Goal: Complete application form: Complete application form

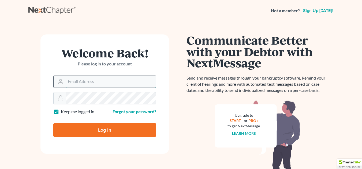
click at [73, 79] on input "Email Address" at bounding box center [111, 82] width 90 height 12
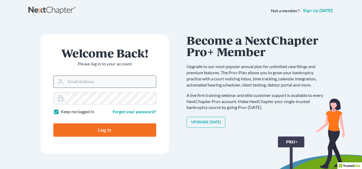
type input "[EMAIL_ADDRESS][DOMAIN_NAME]"
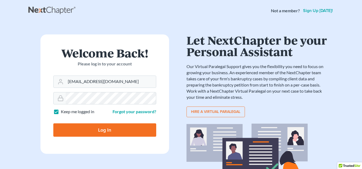
click at [111, 131] on input "Log In" at bounding box center [104, 130] width 103 height 13
type input "Thinking..."
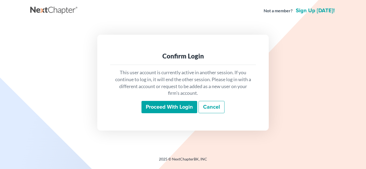
click at [162, 107] on input "Proceed with login" at bounding box center [169, 107] width 56 height 12
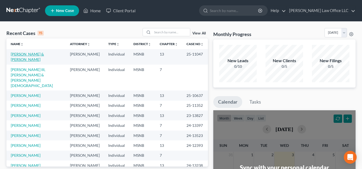
click at [30, 54] on link "[PERSON_NAME] & [PERSON_NAME]" at bounding box center [27, 57] width 33 height 10
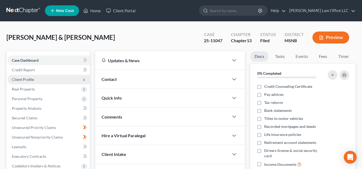
click at [36, 81] on span "Client Profile" at bounding box center [48, 80] width 82 height 10
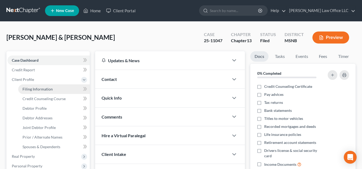
click at [38, 90] on span "Filing Information" at bounding box center [37, 89] width 30 height 5
select select "1"
select select "3"
select select "25"
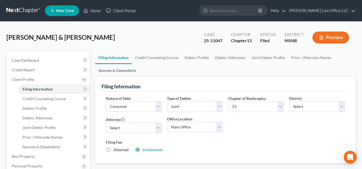
click at [120, 73] on link "Spouses & Dependents" at bounding box center [117, 70] width 44 height 13
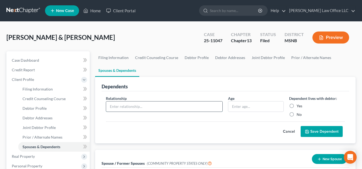
click at [130, 110] on input "text" at bounding box center [164, 107] width 116 height 10
type input "Son"
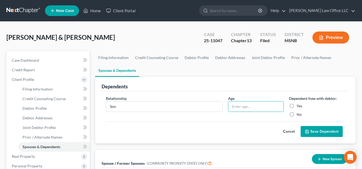
click at [296, 108] on label "Yes" at bounding box center [299, 106] width 6 height 5
click at [298, 107] on input "Yes" at bounding box center [299, 105] width 3 height 3
radio input "true"
click at [262, 108] on input "text" at bounding box center [255, 107] width 55 height 10
type input "21"
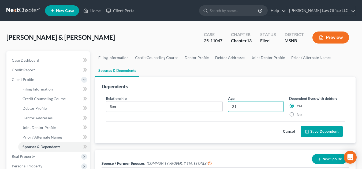
click at [327, 134] on button "Save Dependent" at bounding box center [321, 131] width 42 height 11
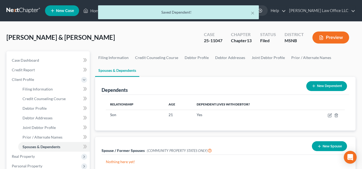
click at [338, 88] on button "New Dependent" at bounding box center [326, 86] width 41 height 10
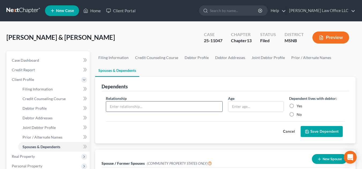
click at [175, 107] on input "text" at bounding box center [164, 107] width 116 height 10
type input "Grandchild"
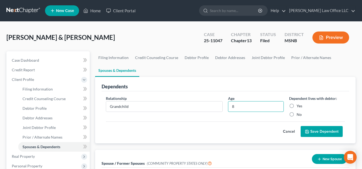
type input "8"
click at [296, 108] on label "Yes" at bounding box center [299, 106] width 6 height 5
click at [298, 107] on input "Yes" at bounding box center [299, 105] width 3 height 3
radio input "true"
click at [324, 133] on button "Save Dependent" at bounding box center [321, 131] width 42 height 11
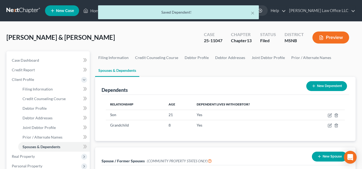
click at [333, 87] on button "New Dependent" at bounding box center [326, 86] width 41 height 10
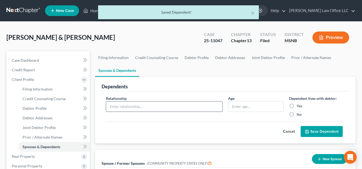
click at [134, 107] on input "text" at bounding box center [164, 107] width 116 height 10
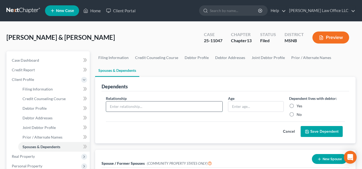
click at [134, 107] on input "text" at bounding box center [164, 107] width 116 height 10
type input "Grandchild"
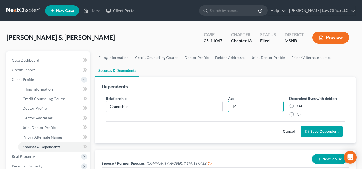
type input "14"
click at [296, 107] on label "Yes" at bounding box center [299, 106] width 6 height 5
click at [298, 107] on input "Yes" at bounding box center [299, 105] width 3 height 3
radio input "true"
click at [328, 131] on button "Save Dependent" at bounding box center [321, 131] width 42 height 11
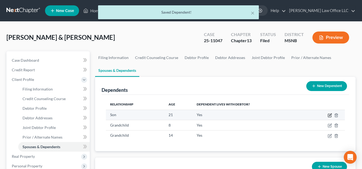
click at [330, 116] on icon "button" at bounding box center [330, 115] width 2 height 2
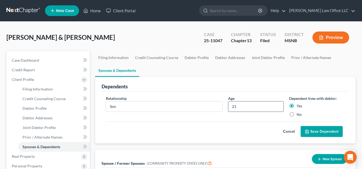
click at [247, 108] on input "21" at bounding box center [255, 107] width 55 height 10
type input "2"
type input "30"
click at [324, 137] on button "Save Dependent" at bounding box center [321, 131] width 42 height 11
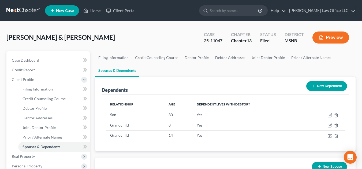
scroll to position [148, 0]
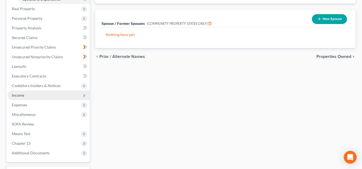
click at [38, 96] on span "Income" at bounding box center [48, 96] width 82 height 10
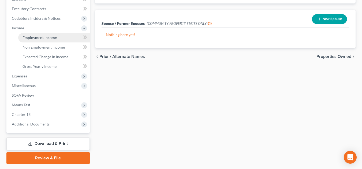
click at [45, 40] on link "Employment Income" at bounding box center [53, 38] width 71 height 10
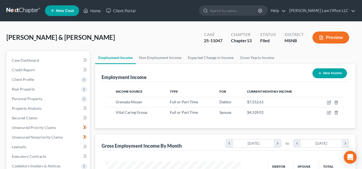
scroll to position [148, 0]
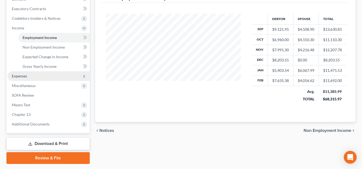
click at [36, 79] on span "Expenses" at bounding box center [48, 76] width 82 height 10
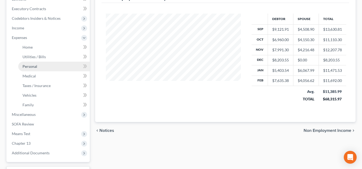
click at [42, 65] on link "Personal" at bounding box center [53, 67] width 71 height 10
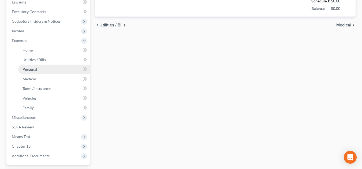
type input "500.00"
type input "200.00"
type input "250.00"
type input "100.00"
type input "65.00"
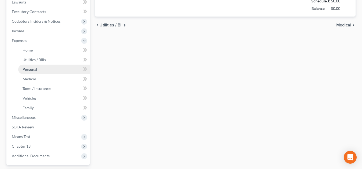
type input "150.00"
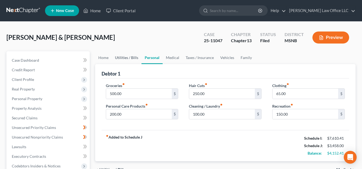
click at [114, 56] on link "Utilities / Bills" at bounding box center [127, 57] width 30 height 13
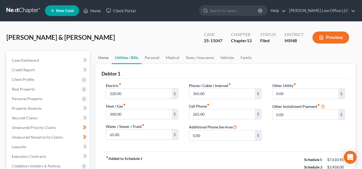
click at [105, 58] on link "Home" at bounding box center [103, 57] width 17 height 13
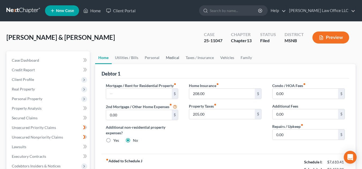
click at [169, 58] on link "Medical" at bounding box center [172, 57] width 20 height 13
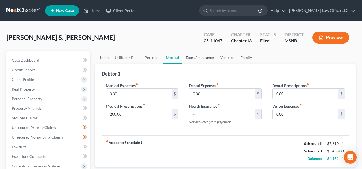
click at [189, 60] on link "Taxes / Insurance" at bounding box center [199, 57] width 35 height 13
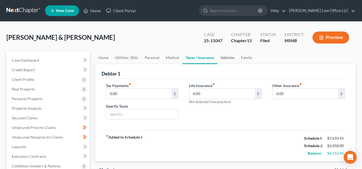
click at [226, 57] on link "Vehicles" at bounding box center [227, 57] width 20 height 13
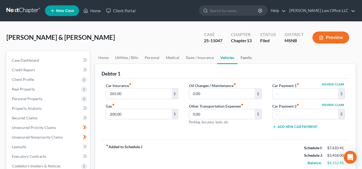
click at [247, 58] on link "Family" at bounding box center [246, 57] width 18 height 13
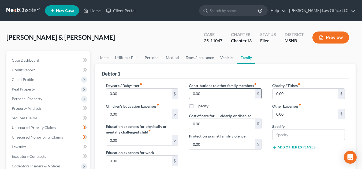
click at [214, 94] on input "0.00" at bounding box center [222, 94] width 66 height 10
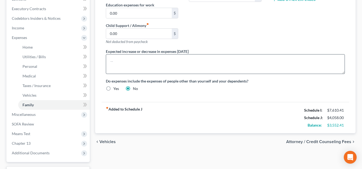
type input "600.00"
click at [175, 67] on textarea at bounding box center [225, 64] width 239 height 20
type textarea "Expenses increased based on son and grandchildren moved in the residence due to…"
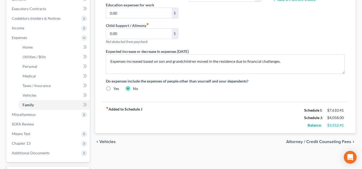
click at [333, 139] on div "chevron_left Vehicles Attorney / Credit Counseling Fees chevron_right" at bounding box center [225, 142] width 260 height 17
click at [333, 144] on span "Attorney / Credit Counseling Fees" at bounding box center [318, 142] width 65 height 4
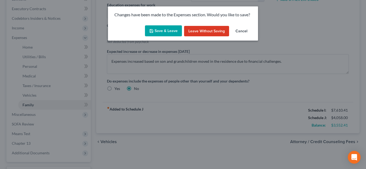
click at [170, 27] on button "Save & Leave" at bounding box center [163, 30] width 37 height 11
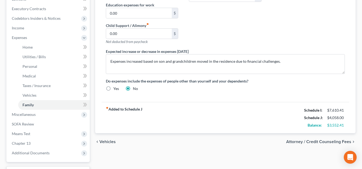
select select "0"
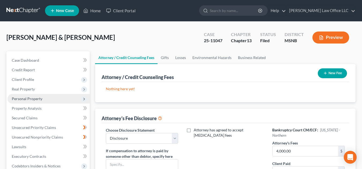
click at [33, 101] on span "Personal Property" at bounding box center [27, 99] width 31 height 5
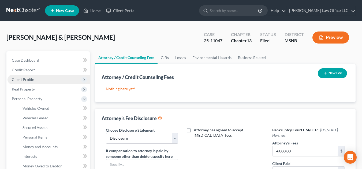
click at [25, 82] on span "Client Profile" at bounding box center [23, 79] width 22 height 5
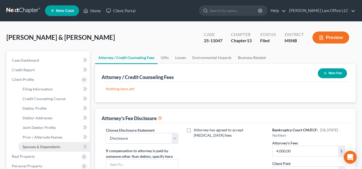
click at [36, 147] on span "Spouses & Dependents" at bounding box center [41, 147] width 38 height 5
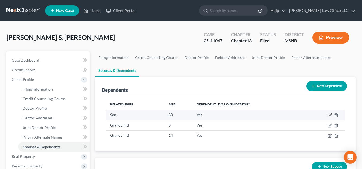
click at [329, 115] on icon "button" at bounding box center [330, 115] width 2 height 2
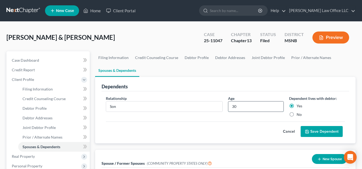
click at [240, 107] on input "30" at bounding box center [255, 107] width 55 height 10
type input "31"
click at [314, 130] on button "Save Dependent" at bounding box center [321, 131] width 42 height 11
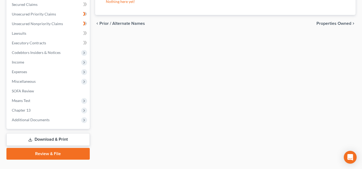
scroll to position [192, 0]
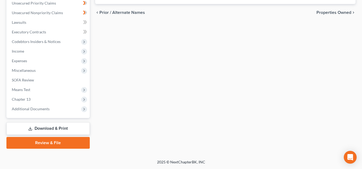
click at [64, 130] on link "Download & Print" at bounding box center [47, 129] width 83 height 13
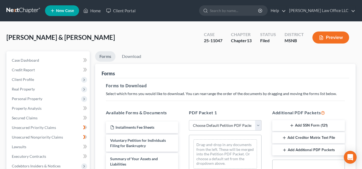
click at [250, 127] on select "Choose Default Petition PDF Packet Complete Bankruptcy Petition (all forms and …" at bounding box center [225, 125] width 73 height 11
select select "2"
click at [189, 120] on select "Choose Default Petition PDF Packet Complete Bankruptcy Petition (all forms and …" at bounding box center [225, 125] width 73 height 11
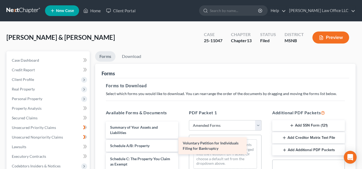
drag, startPoint x: 161, startPoint y: 131, endPoint x: 243, endPoint y: 149, distance: 83.0
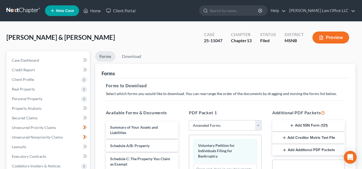
scroll to position [148, 0]
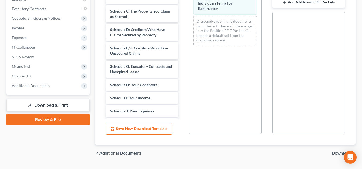
click at [339, 153] on span "Download" at bounding box center [341, 154] width 19 height 4
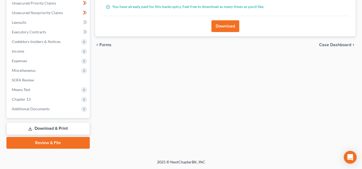
scroll to position [125, 0]
click at [222, 29] on button "Download" at bounding box center [225, 26] width 28 height 12
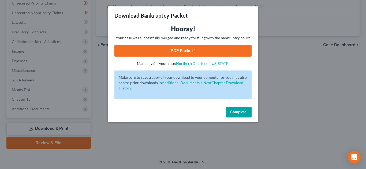
click at [196, 51] on link "PDF Packet 1" at bounding box center [182, 51] width 137 height 12
click at [237, 115] on button "Complete!" at bounding box center [239, 112] width 26 height 11
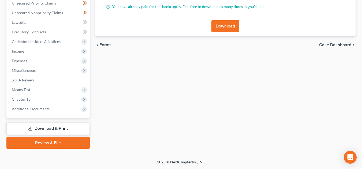
click at [73, 127] on link "Download & Print" at bounding box center [47, 129] width 83 height 13
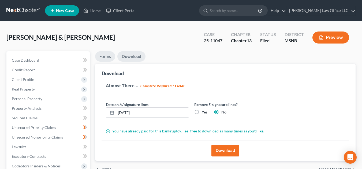
click at [104, 54] on link "Forms" at bounding box center [105, 56] width 20 height 10
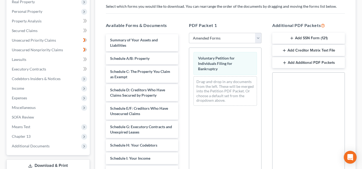
scroll to position [55, 0]
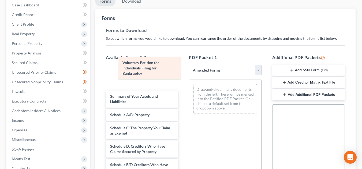
drag, startPoint x: 218, startPoint y: 98, endPoint x: 141, endPoint y: 72, distance: 81.4
click at [189, 80] on div "Voluntary Petition for Individuals Filing for Bankruptcy Voluntary Petition for…" at bounding box center [225, 99] width 72 height 38
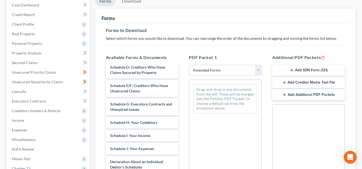
scroll to position [75, 0]
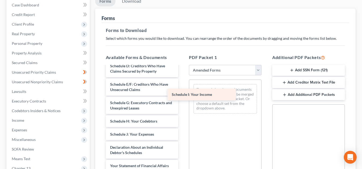
drag, startPoint x: 153, startPoint y: 135, endPoint x: 214, endPoint y: 95, distance: 73.4
click at [183, 95] on div "Schedule I: Your Income Voluntary Petition for Individuals Filing for Bankruptc…" at bounding box center [141, 135] width 81 height 286
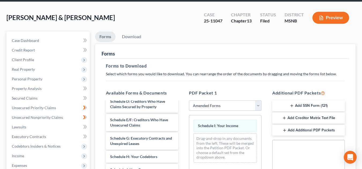
scroll to position [4, 0]
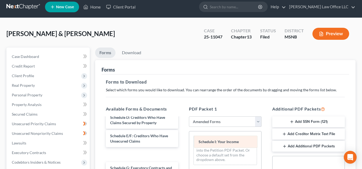
click at [215, 147] on div "Schedule I: Your Income Schedule I: Your Income Drag-and-drop in any documents …" at bounding box center [225, 151] width 72 height 38
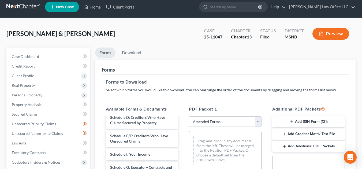
click at [361, 167] on div "[PERSON_NAME] & [PERSON_NAME] Upgraded Case 25-11047 Chapter Chapter 13 Status …" at bounding box center [181, 167] width 362 height 299
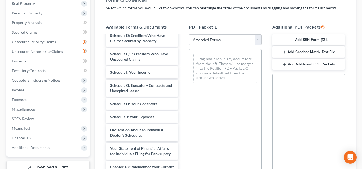
scroll to position [93, 0]
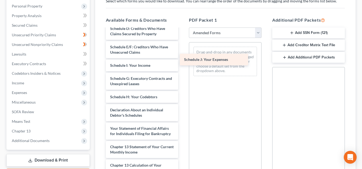
drag, startPoint x: 146, startPoint y: 113, endPoint x: 220, endPoint y: 62, distance: 89.5
click at [183, 62] on div "Schedule J: Your Expenses Voluntary Petition for Individuals Filing for Bankrup…" at bounding box center [141, 97] width 81 height 286
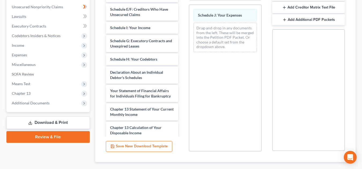
scroll to position [161, 0]
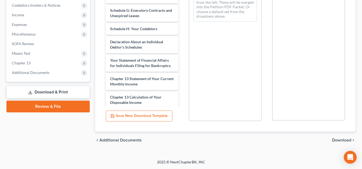
click at [351, 138] on div "chevron_left Additional Documents Download chevron_right" at bounding box center [225, 140] width 260 height 17
click at [350, 140] on span "Download" at bounding box center [341, 140] width 19 height 4
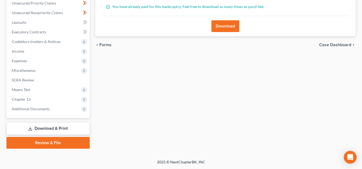
scroll to position [125, 0]
click at [222, 24] on button "Download" at bounding box center [225, 26] width 28 height 12
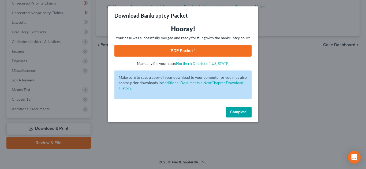
click at [205, 50] on link "PDF Packet 1" at bounding box center [182, 51] width 137 height 12
click at [236, 115] on button "Complete!" at bounding box center [239, 112] width 26 height 11
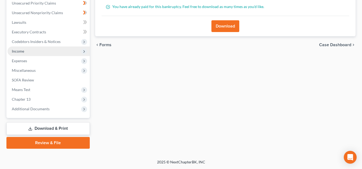
click at [60, 55] on span "Income" at bounding box center [48, 52] width 82 height 10
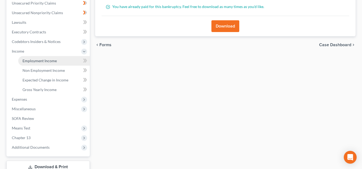
click at [55, 59] on span "Employment Income" at bounding box center [39, 61] width 34 height 5
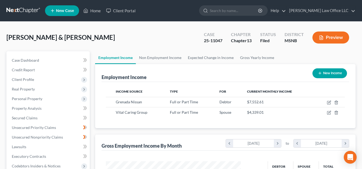
scroll to position [148, 0]
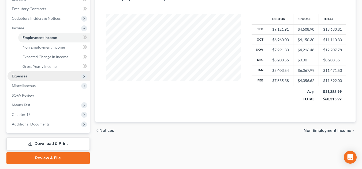
click at [24, 78] on span "Expenses" at bounding box center [48, 76] width 82 height 10
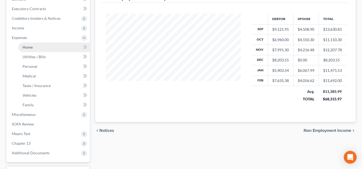
click at [43, 46] on link "Home" at bounding box center [53, 48] width 71 height 10
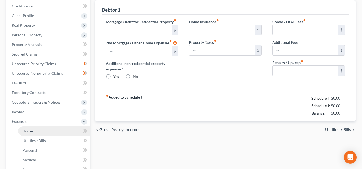
type input "0.00"
radio input "true"
type input "208.00"
type input "205.00"
type input "0.00"
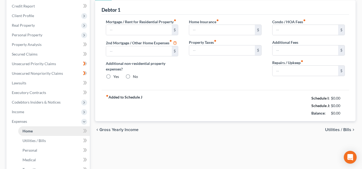
type input "0.00"
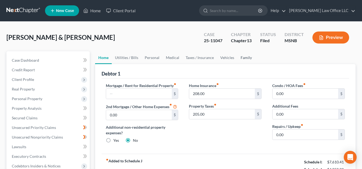
click at [248, 58] on link "Family" at bounding box center [246, 57] width 18 height 13
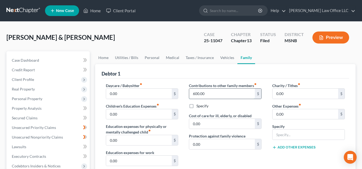
click at [211, 94] on input "600.00" at bounding box center [222, 94] width 66 height 10
type input "0.00"
click at [150, 55] on link "Personal" at bounding box center [151, 57] width 21 height 13
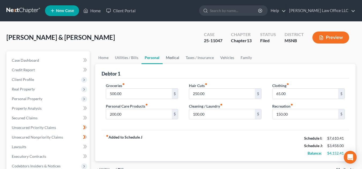
click at [178, 59] on link "Medical" at bounding box center [172, 57] width 20 height 13
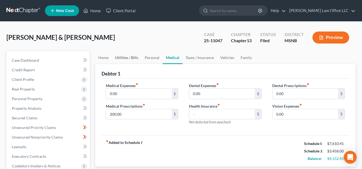
click at [133, 58] on link "Utilities / Bills" at bounding box center [127, 57] width 30 height 13
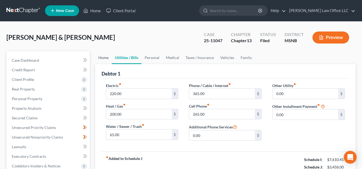
click at [100, 60] on link "Home" at bounding box center [103, 57] width 17 height 13
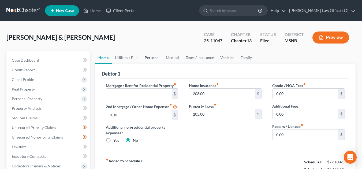
click at [151, 59] on link "Personal" at bounding box center [151, 57] width 21 height 13
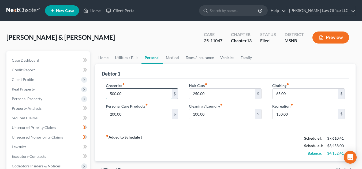
click at [137, 92] on input "500.00" at bounding box center [139, 94] width 66 height 10
type input "600.00"
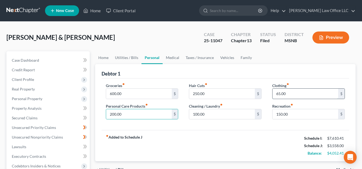
click at [289, 96] on input "65.00" at bounding box center [305, 94] width 66 height 10
type input "100.00"
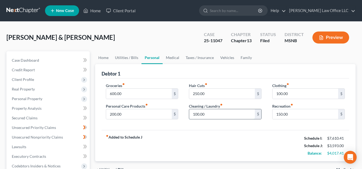
click at [245, 118] on input "100.00" at bounding box center [222, 114] width 66 height 10
type input "150.00"
click at [175, 57] on link "Medical" at bounding box center [172, 57] width 20 height 13
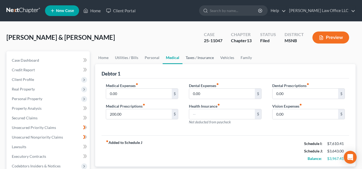
click at [192, 58] on link "Taxes / Insurance" at bounding box center [199, 57] width 35 height 13
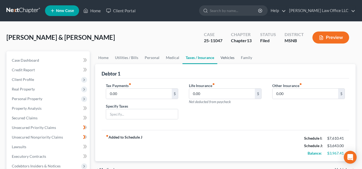
click at [226, 60] on link "Vehicles" at bounding box center [227, 57] width 20 height 13
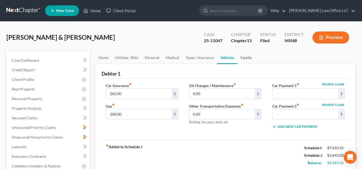
click at [241, 59] on link "Family" at bounding box center [246, 57] width 18 height 13
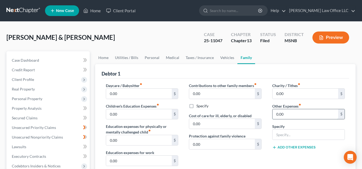
click at [289, 116] on input "0.00" at bounding box center [305, 114] width 66 height 10
type input "450.00"
click at [290, 138] on input "text" at bounding box center [308, 135] width 72 height 10
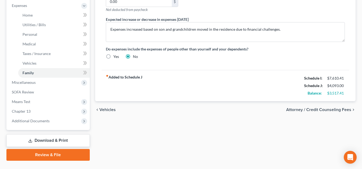
scroll to position [192, 0]
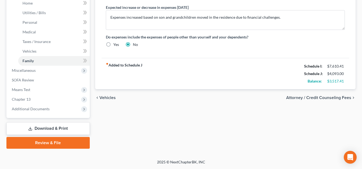
type input "Personal expenses for grandchildren"
click at [50, 127] on link "Download & Print" at bounding box center [47, 129] width 83 height 13
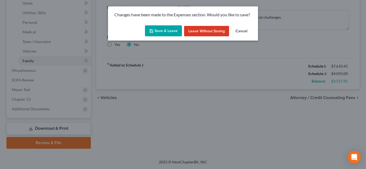
click at [162, 32] on button "Save & Leave" at bounding box center [163, 30] width 37 height 11
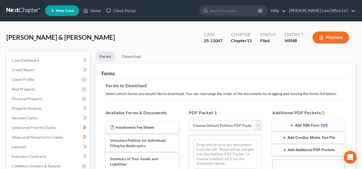
click at [234, 126] on select "Choose Default Petition PDF Packet Complete Bankruptcy Petition (all forms and …" at bounding box center [225, 125] width 73 height 11
select select "2"
click at [189, 120] on select "Choose Default Petition PDF Packet Complete Bankruptcy Petition (all forms and …" at bounding box center [225, 125] width 73 height 11
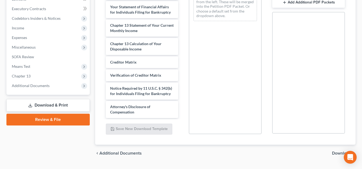
scroll to position [36, 0]
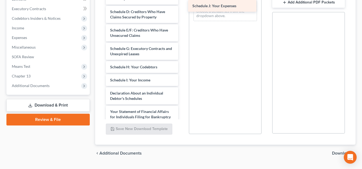
drag, startPoint x: 130, startPoint y: 97, endPoint x: 212, endPoint y: 9, distance: 120.1
click at [183, 9] on div "Schedule J: Your Expenses Voluntary Petition for Individuals Filing for Bankrup…" at bounding box center [141, 80] width 81 height 286
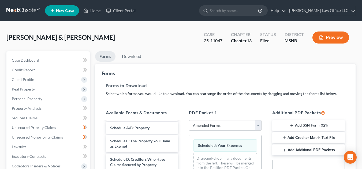
scroll to position [148, 0]
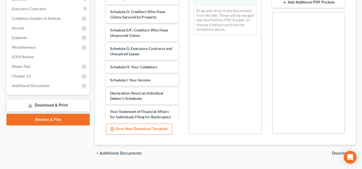
click at [338, 153] on span "Download" at bounding box center [341, 154] width 19 height 4
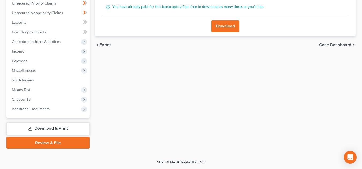
scroll to position [125, 0]
click at [226, 25] on button "Download" at bounding box center [225, 26] width 28 height 12
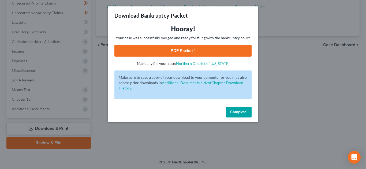
click at [202, 52] on link "PDF Packet 1" at bounding box center [182, 51] width 137 height 12
click at [240, 113] on span "Complete!" at bounding box center [238, 112] width 17 height 5
